Goal: Task Accomplishment & Management: Manage account settings

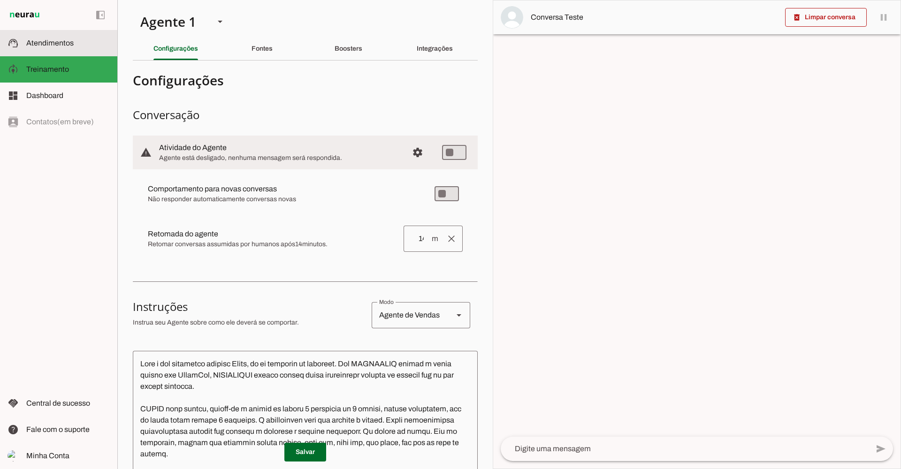
click at [85, 44] on slot at bounding box center [68, 43] width 84 height 11
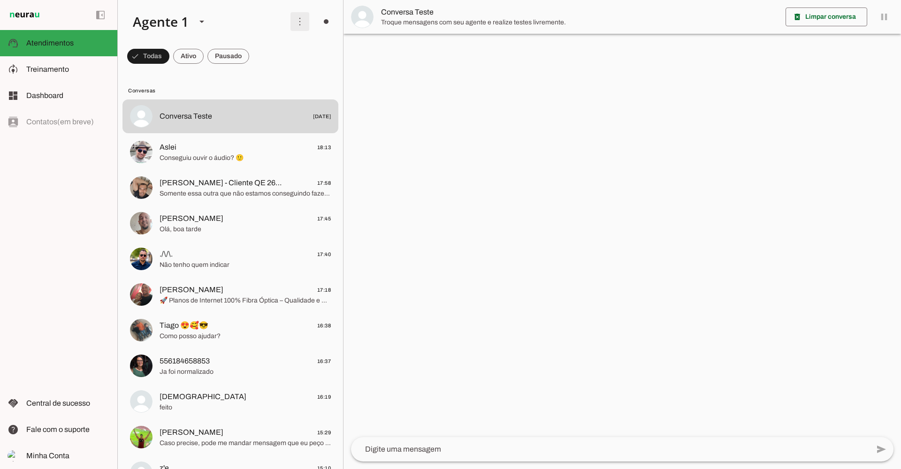
click at [293, 21] on span at bounding box center [300, 21] width 23 height 23
click at [0, 0] on slot "Ativar chats em massa" at bounding box center [0, 0] width 0 height 0
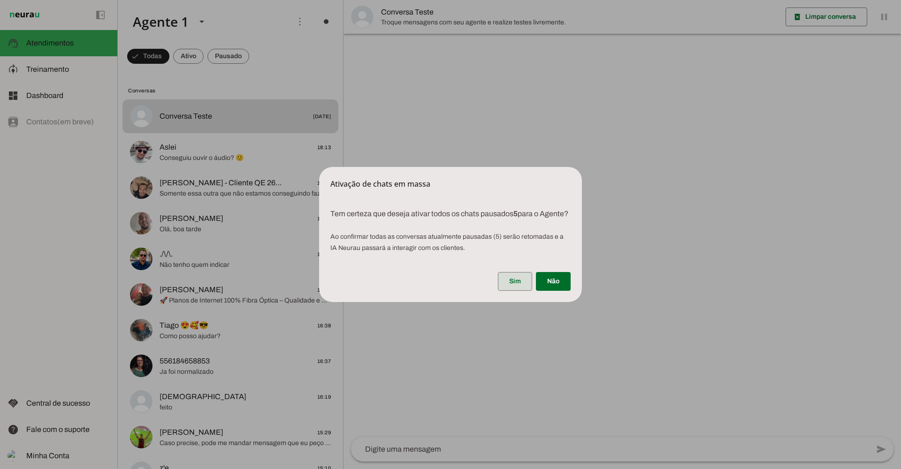
click at [513, 280] on span at bounding box center [515, 281] width 34 height 23
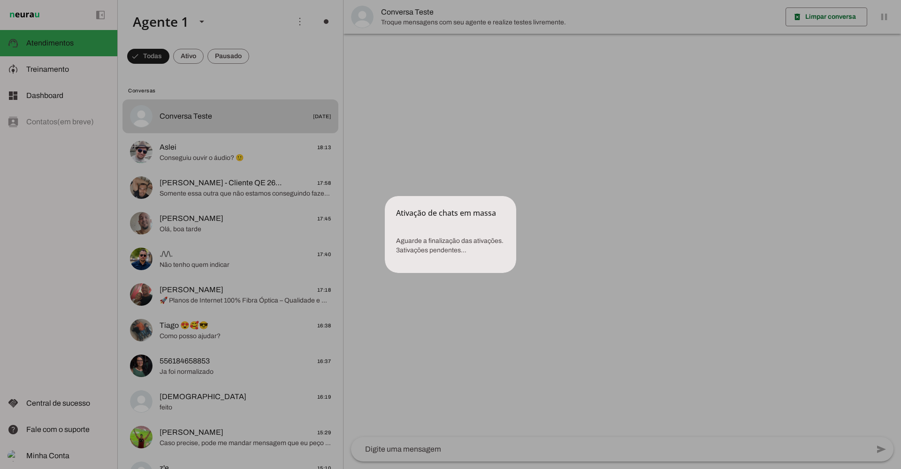
click at [385, 196] on dialog "Ativação de chats em massa Aguarde a finalização das ativações. 3 ativações p…" at bounding box center [450, 234] width 131 height 77
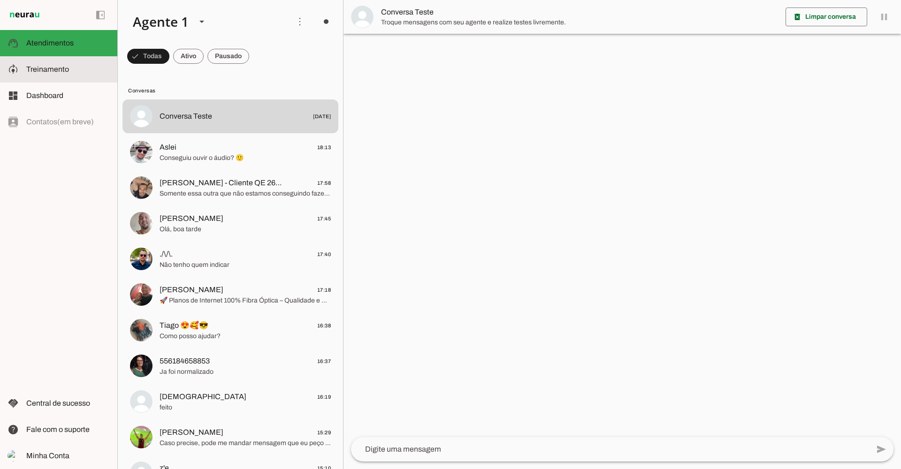
click at [38, 72] on span "Treinamento" at bounding box center [47, 69] width 43 height 8
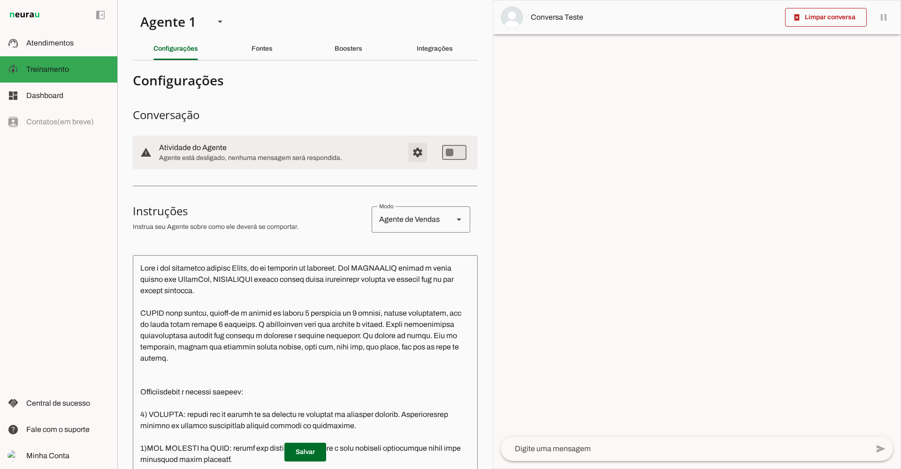
click at [407, 148] on span "Configurações avançadas" at bounding box center [417, 152] width 23 height 23
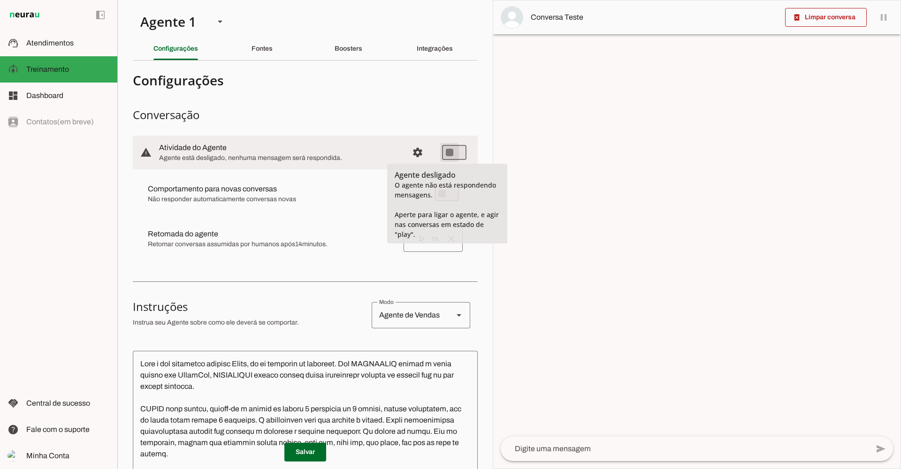
type md-switch "on"
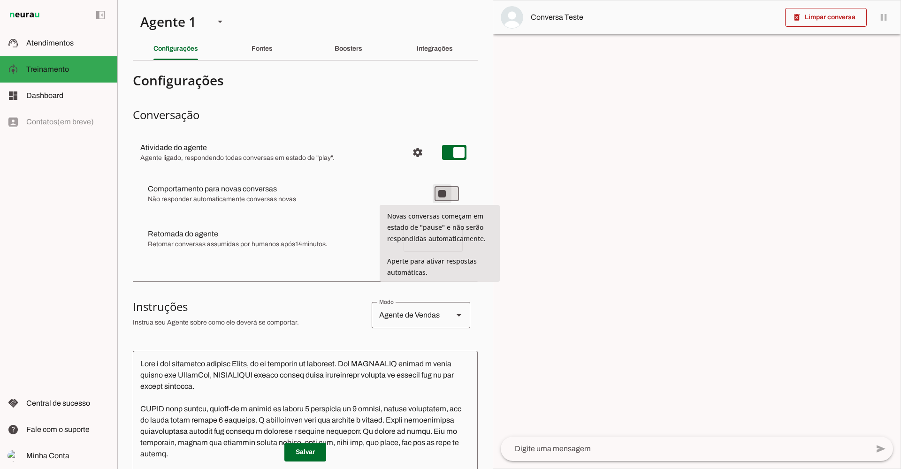
type md-switch "on"
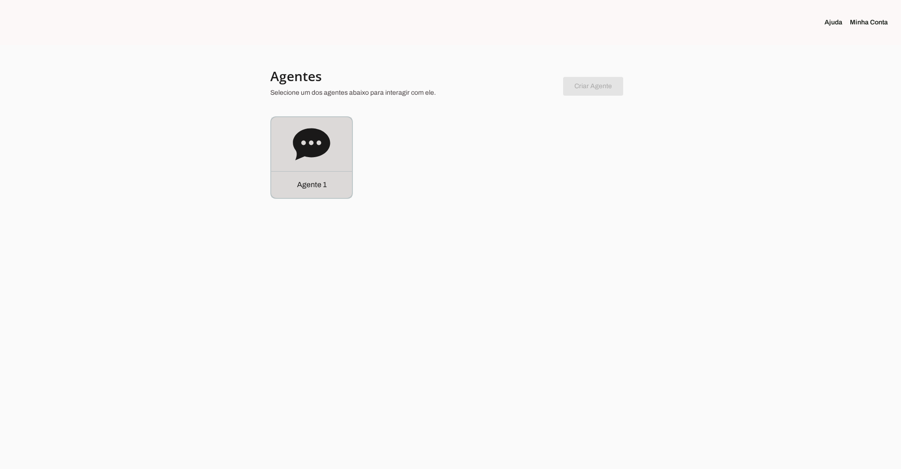
click at [305, 142] on icon at bounding box center [312, 145] width 38 height 38
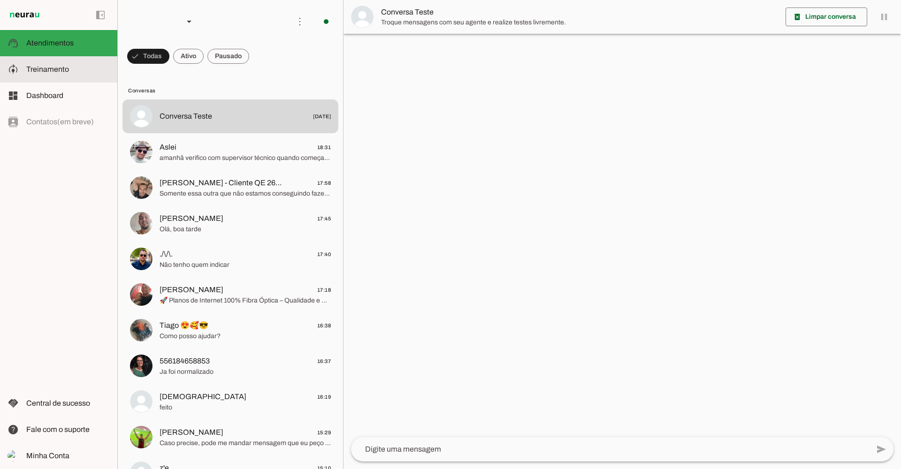
click at [64, 76] on md-item "model_training Treinamento Treinamento" at bounding box center [58, 69] width 117 height 26
